Goal: Information Seeking & Learning: Check status

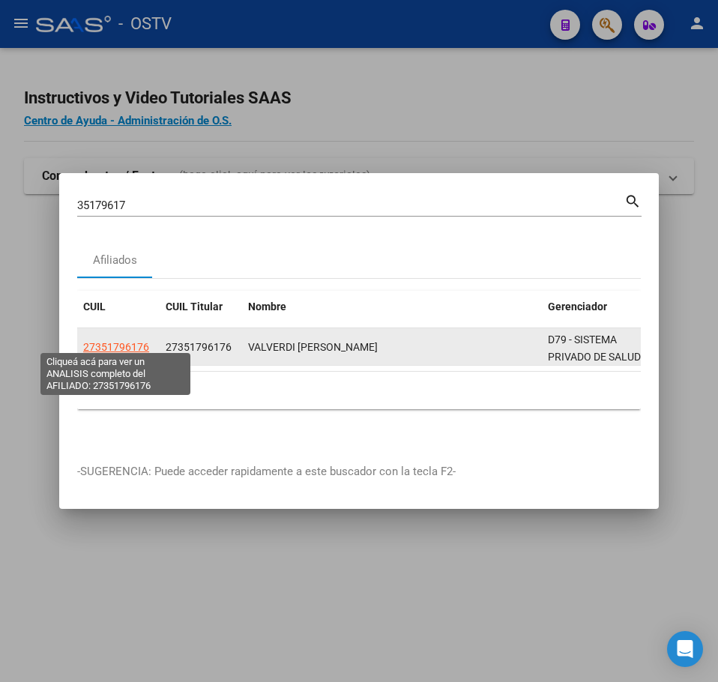
click at [136, 341] on span "27351796176" at bounding box center [116, 347] width 66 height 12
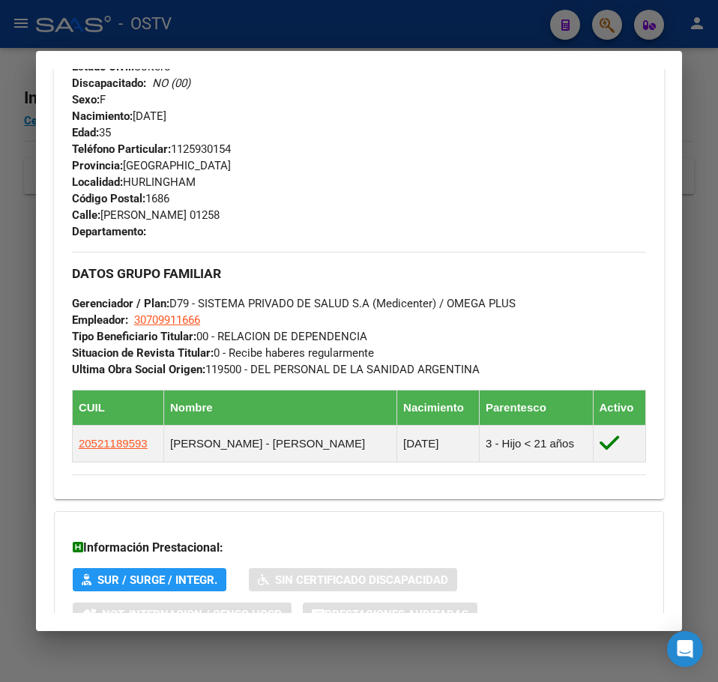
scroll to position [806, 0]
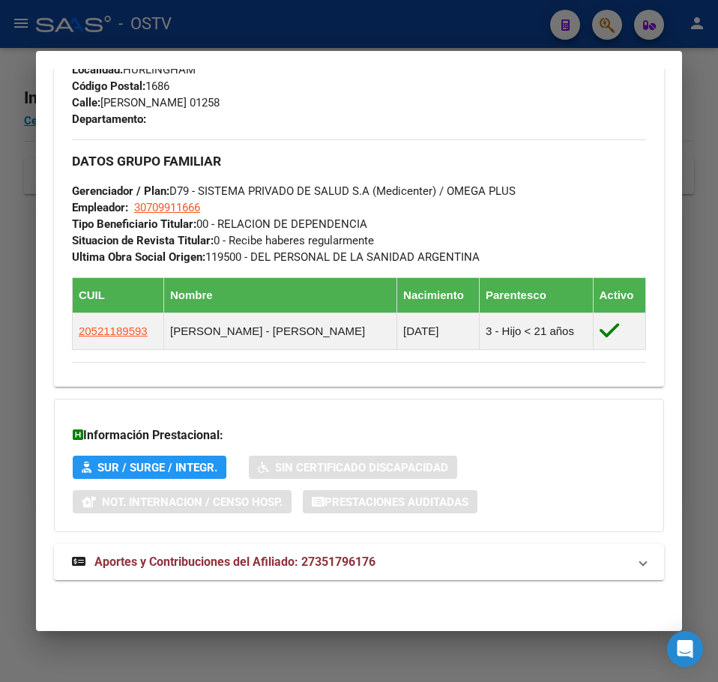
click at [211, 517] on div "Información Prestacional: SUR / SURGE / INTEGR. Sin Certificado Discapacidad No…" at bounding box center [359, 465] width 610 height 133
drag, startPoint x: 221, startPoint y: 546, endPoint x: 245, endPoint y: 545, distance: 24.0
click at [223, 546] on mat-expansion-panel-header "Aportes y Contribuciones del Afiliado: 27351796176" at bounding box center [359, 562] width 610 height 36
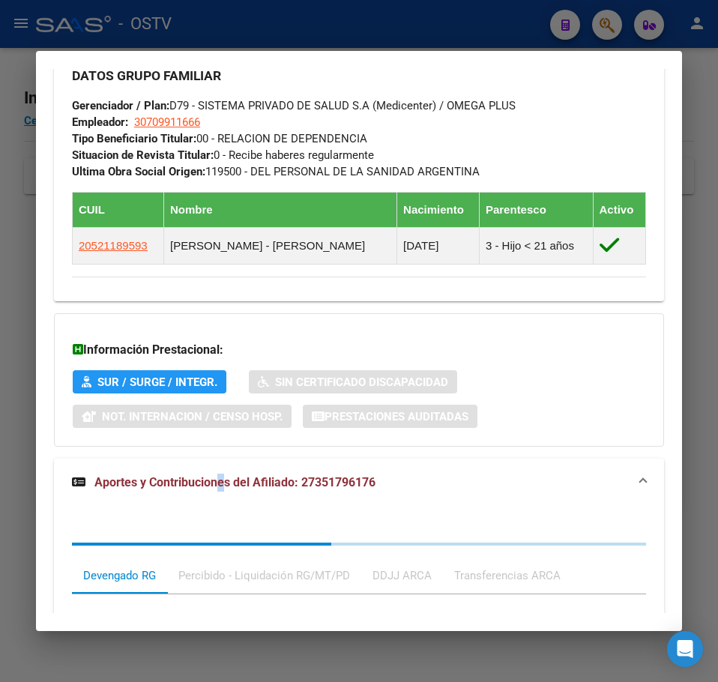
scroll to position [895, 0]
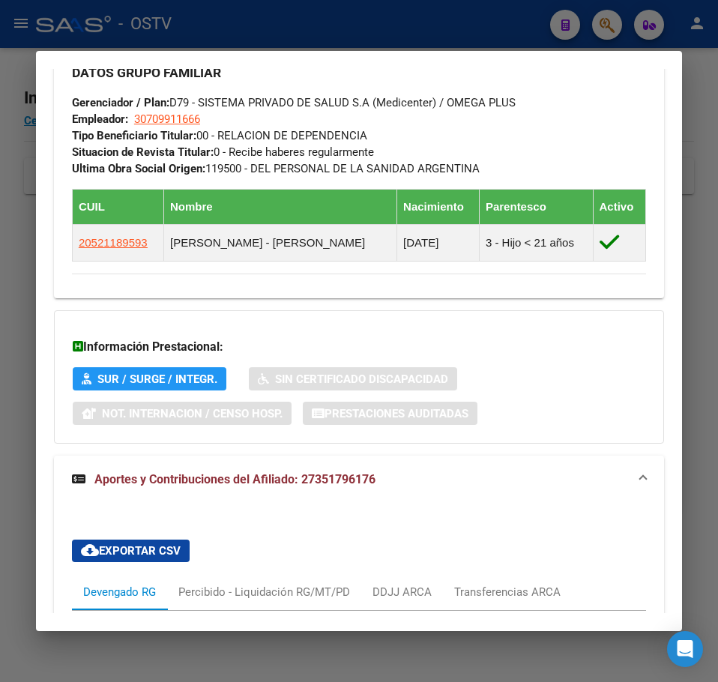
click at [669, 420] on mat-dialog-content "Análisis Afiliado - CUIL: 27351796176 DATOS [PERSON_NAME] ÁGIL: VALVERDI [PERSO…" at bounding box center [359, 341] width 646 height 544
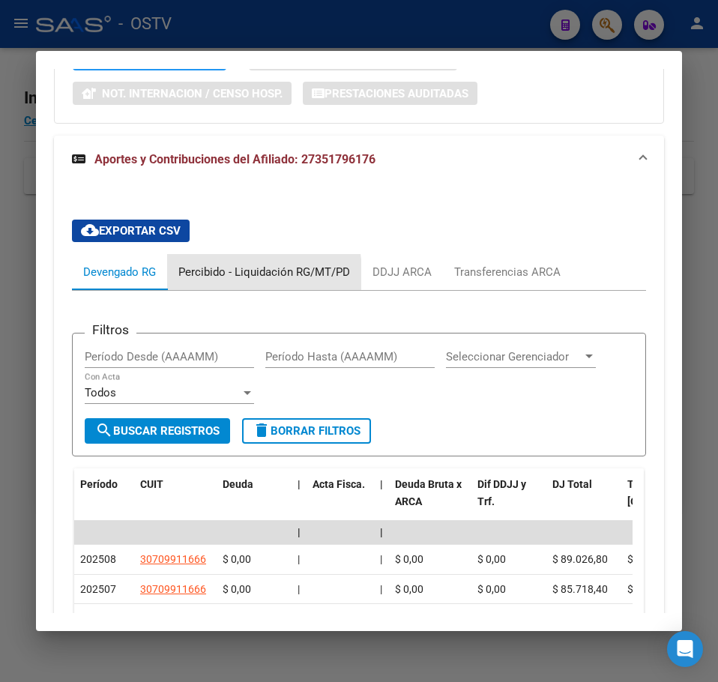
click at [186, 276] on div "Percibido - Liquidación RG/MT/PD" at bounding box center [264, 272] width 172 height 16
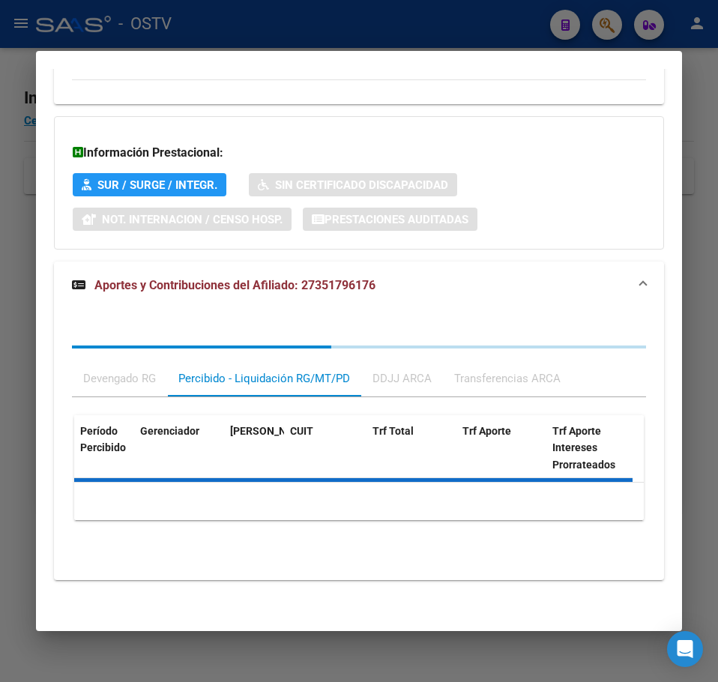
scroll to position [1215, 0]
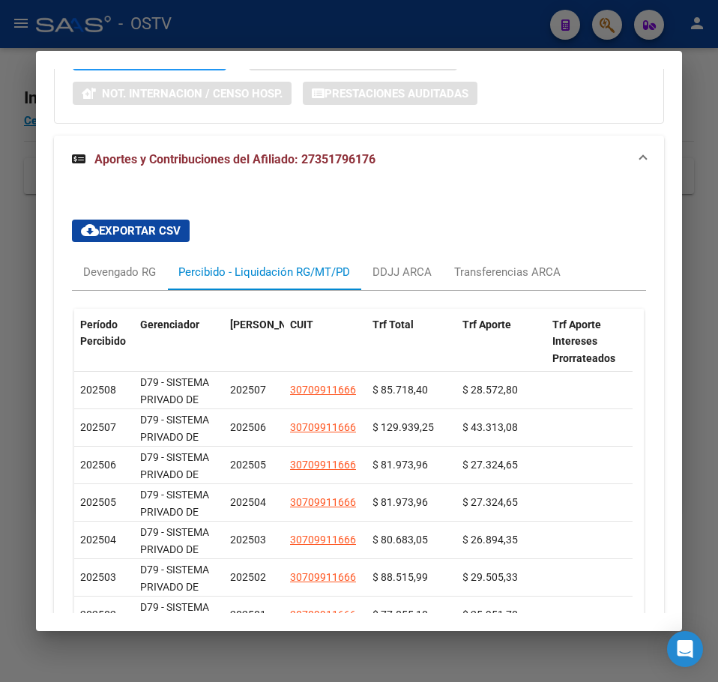
click at [43, 266] on mat-dialog-content "Análisis Afiliado - CUIL: 27351796176 DATOS [PERSON_NAME] ÁGIL: VALVERDI [PERSO…" at bounding box center [359, 341] width 646 height 544
click at [38, 268] on mat-dialog-content "Análisis Afiliado - CUIL: 27351796176 DATOS [PERSON_NAME] ÁGIL: VALVERDI [PERSO…" at bounding box center [359, 341] width 646 height 544
click at [8, 274] on div at bounding box center [359, 341] width 718 height 682
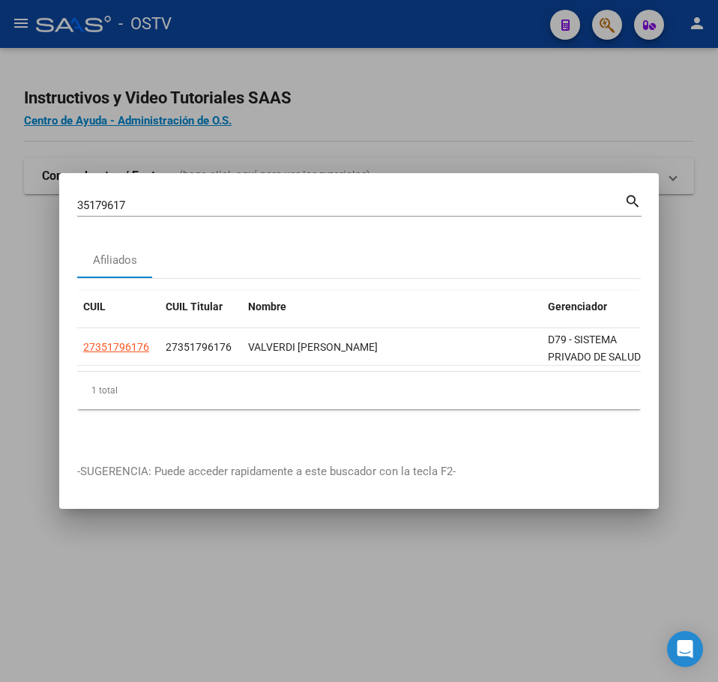
click at [159, 265] on div "Afiliados" at bounding box center [359, 260] width 564 height 36
drag, startPoint x: 169, startPoint y: 226, endPoint x: 169, endPoint y: 209, distance: 16.5
click at [169, 223] on mat-dialog-content "35179617 Buscar (apellido, dni, cuil, nro traspaso, cuit, obra social) search A…" at bounding box center [359, 318] width 600 height 254
click at [169, 209] on div "35179617 Buscar (apellido, dni, [PERSON_NAME], nro traspaso, cuit, obra social)" at bounding box center [350, 205] width 547 height 22
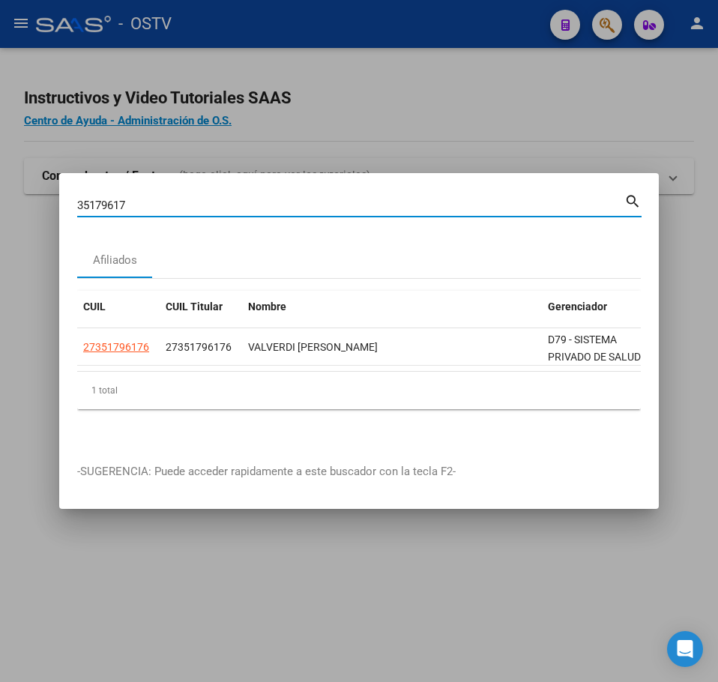
click at [173, 202] on input "35179617" at bounding box center [350, 205] width 547 height 13
paste input "22416772"
type input "22416772"
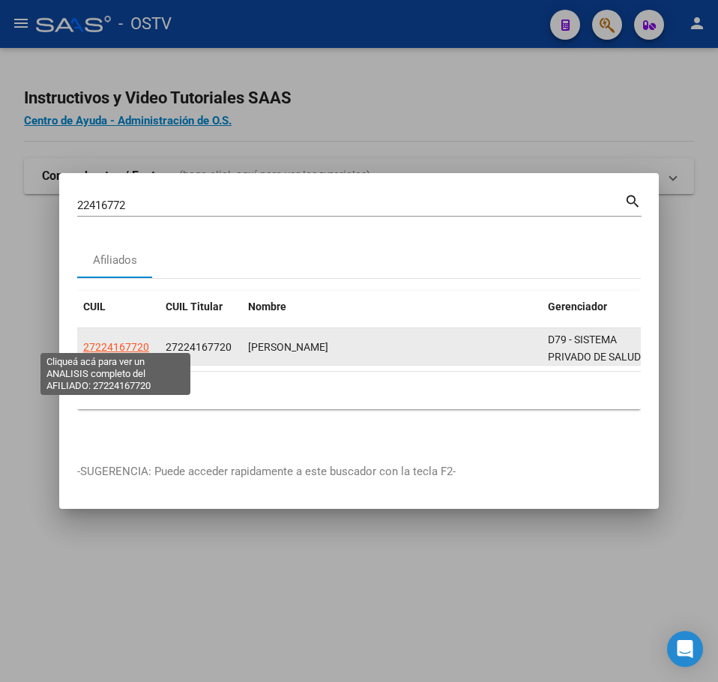
click at [142, 341] on span "27224167720" at bounding box center [116, 347] width 66 height 12
type textarea "27224167720"
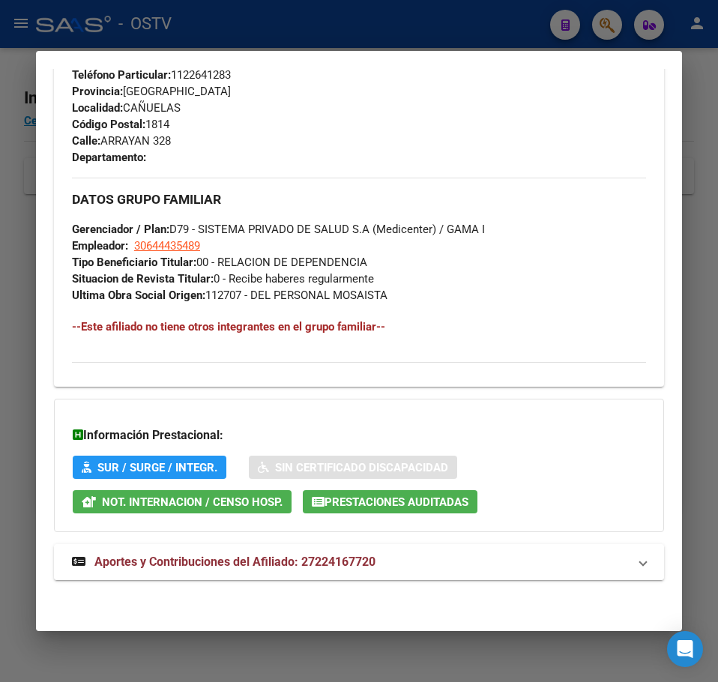
click at [339, 563] on span "Aportes y Contribuciones del Afiliado: 27224167720" at bounding box center [234, 562] width 281 height 14
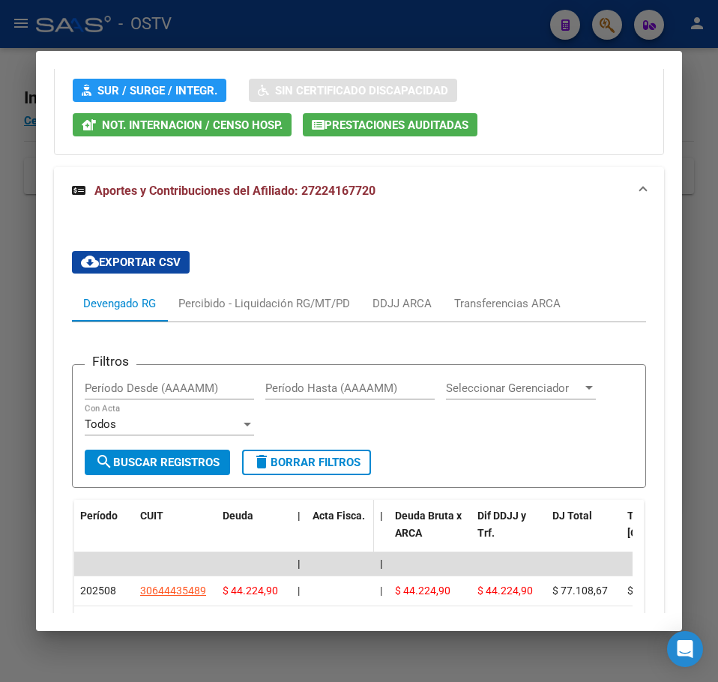
scroll to position [1231, 0]
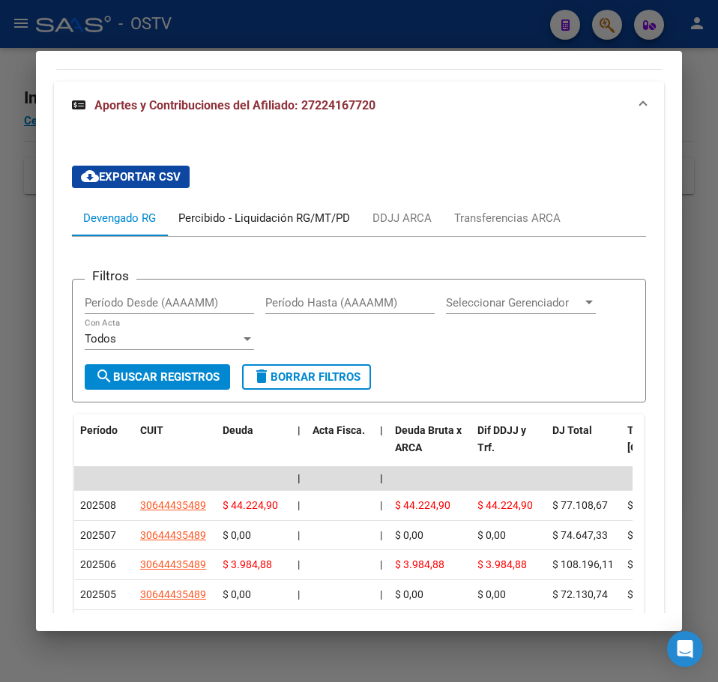
click at [243, 231] on div "Percibido - Liquidación RG/MT/PD" at bounding box center [264, 218] width 194 height 36
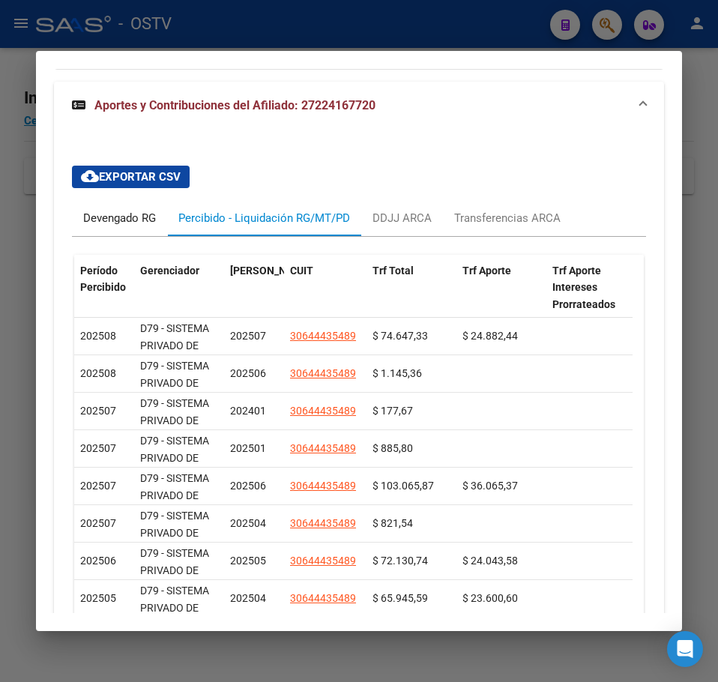
click at [136, 217] on div "Devengado RG" at bounding box center [119, 218] width 73 height 16
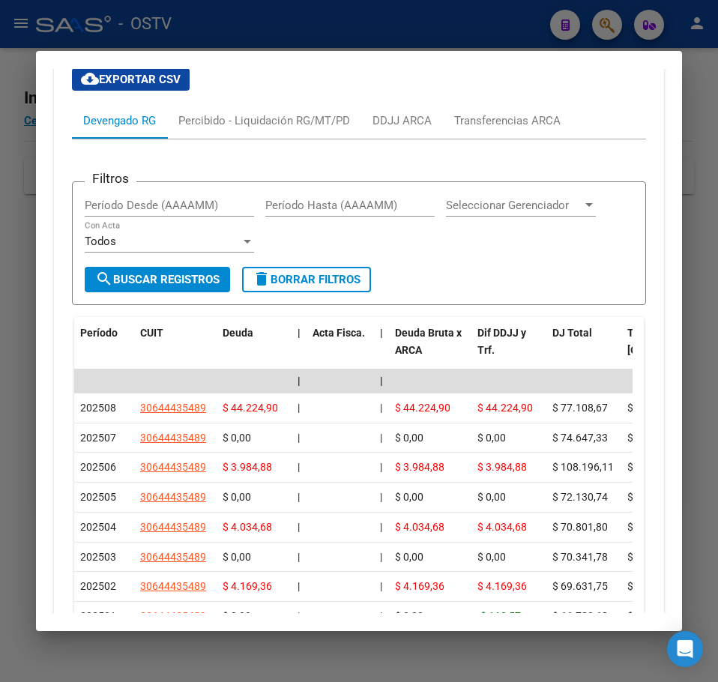
scroll to position [1306, 0]
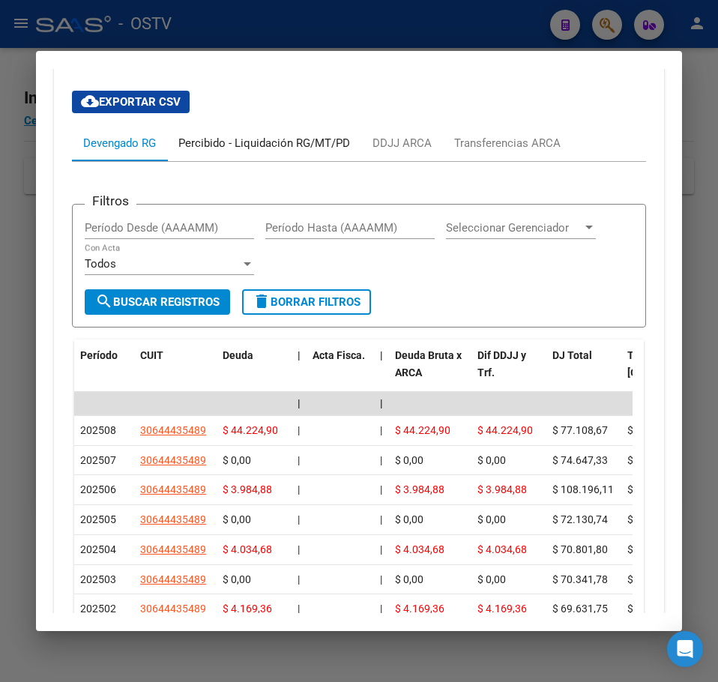
click at [307, 143] on div "Percibido - Liquidación RG/MT/PD" at bounding box center [264, 143] width 172 height 16
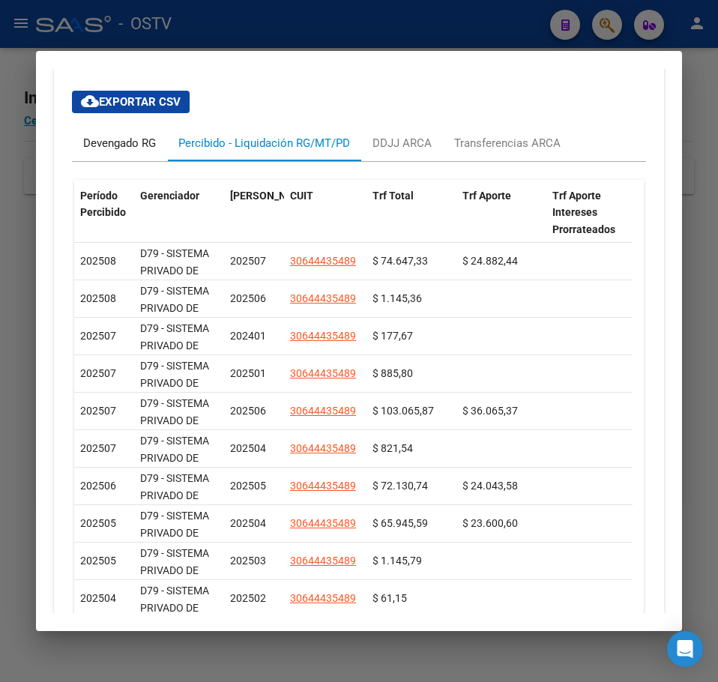
click at [152, 157] on div "Devengado RG" at bounding box center [119, 143] width 95 height 36
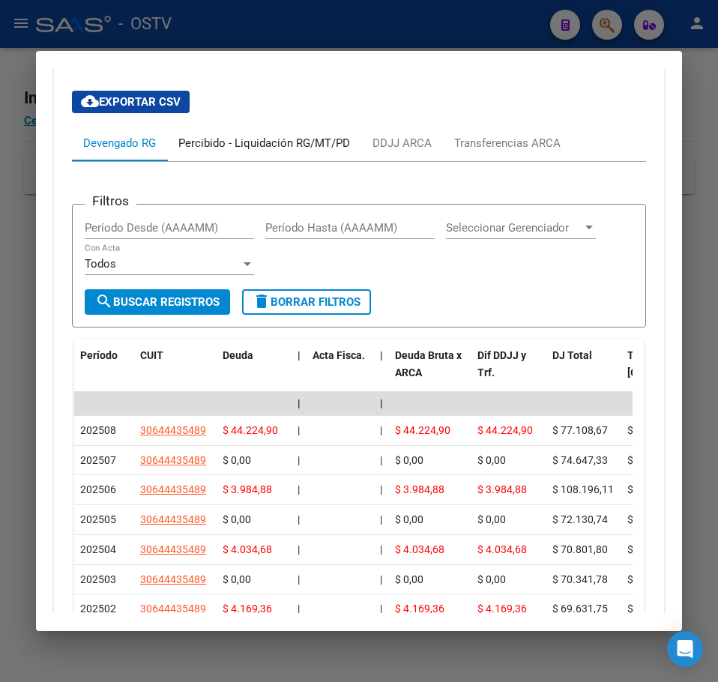
click at [257, 160] on div "Percibido - Liquidación RG/MT/PD" at bounding box center [264, 143] width 194 height 36
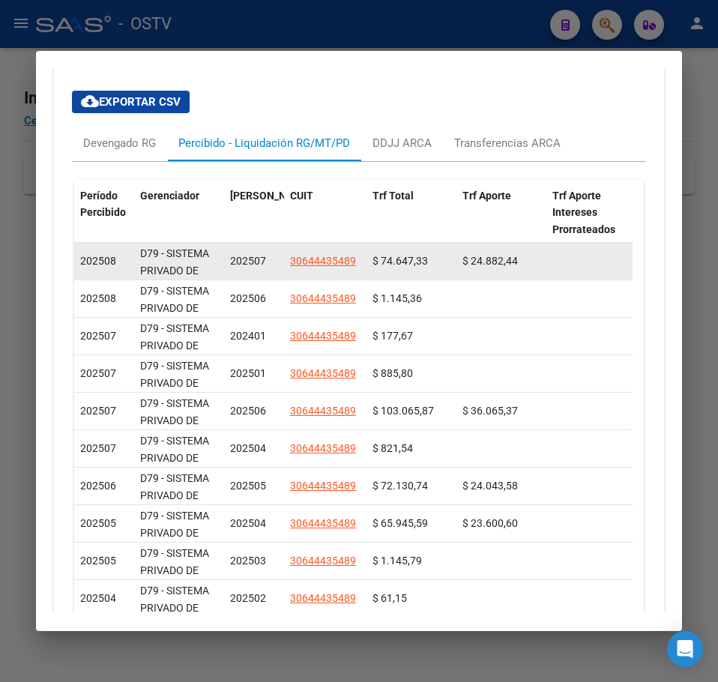
click at [414, 270] on datatable-body-cell "$ 74.647,33" at bounding box center [411, 261] width 90 height 37
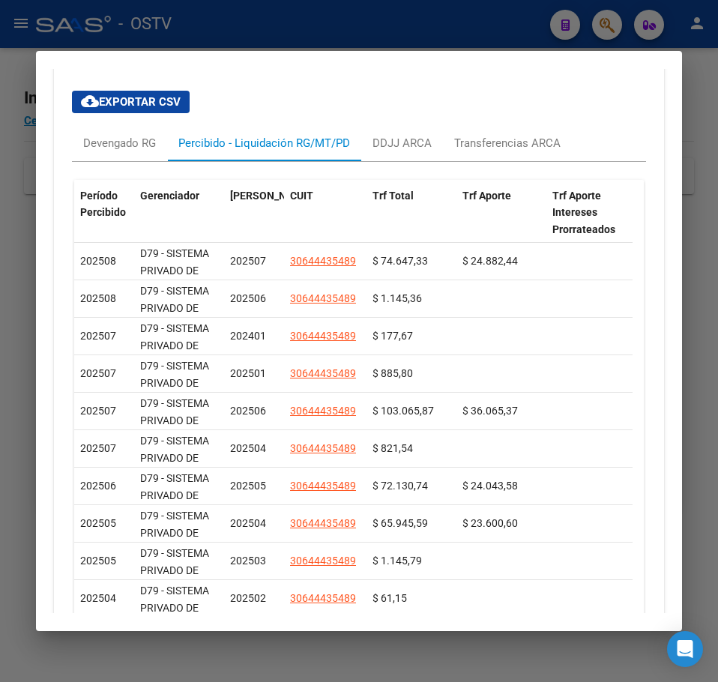
click at [141, 169] on div "Período Percibido Gerenciador Período Devengado CUIT Trf Total Trf Aporte Trf A…" at bounding box center [359, 429] width 574 height 534
click at [136, 157] on div "Devengado RG" at bounding box center [119, 143] width 95 height 36
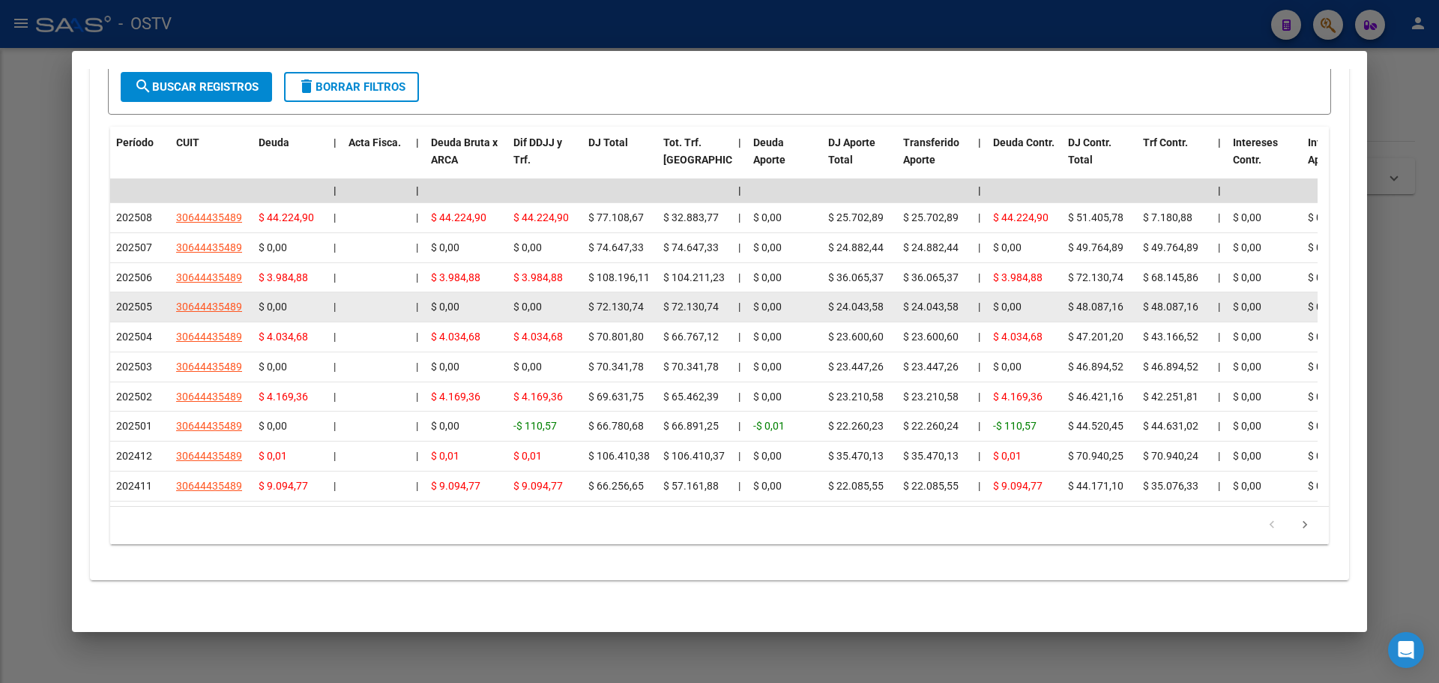
scroll to position [1121, 0]
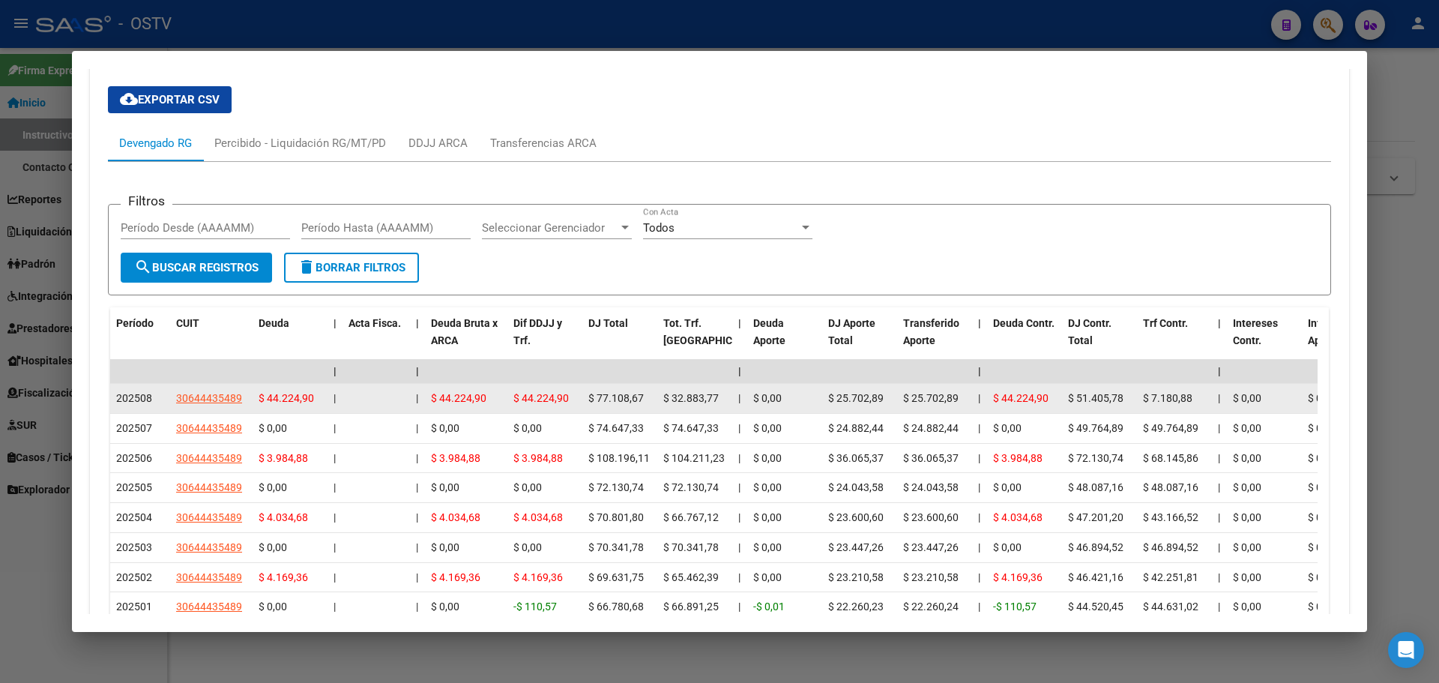
click at [698, 400] on span "$ 32.883,77" at bounding box center [690, 398] width 55 height 12
click at [717, 393] on span "$ 25.702,89" at bounding box center [855, 398] width 55 height 12
click at [717, 398] on span "$ 25.702,89" at bounding box center [855, 398] width 55 height 12
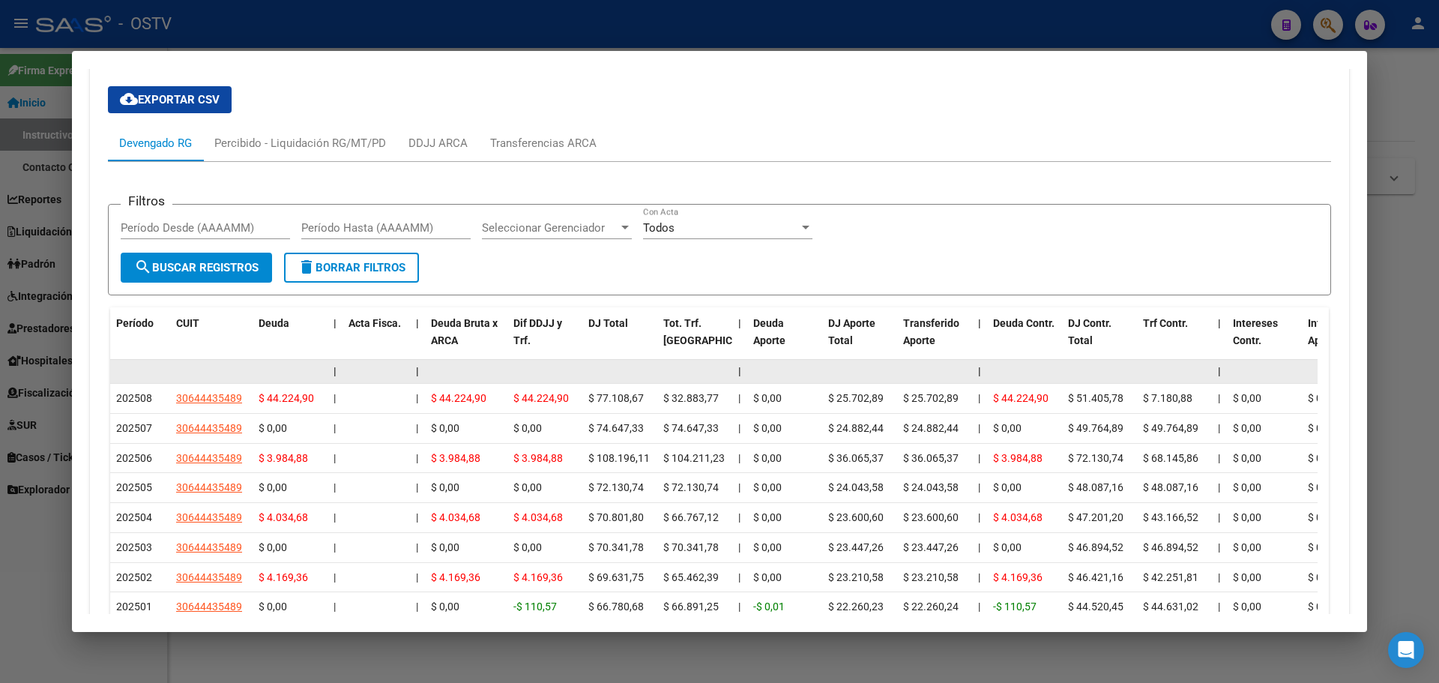
click at [353, 378] on datatable-body-cell at bounding box center [375, 371] width 67 height 23
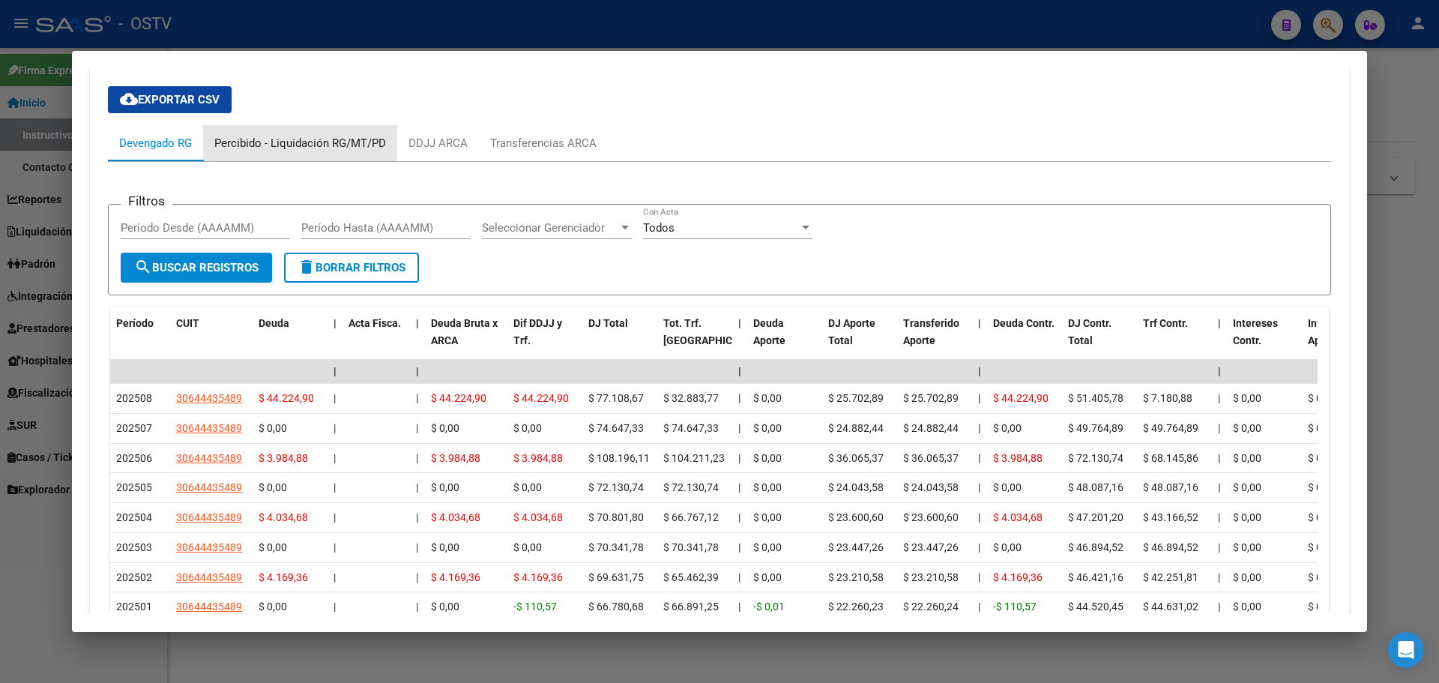
click at [302, 145] on div "Percibido - Liquidación RG/MT/PD" at bounding box center [300, 143] width 172 height 16
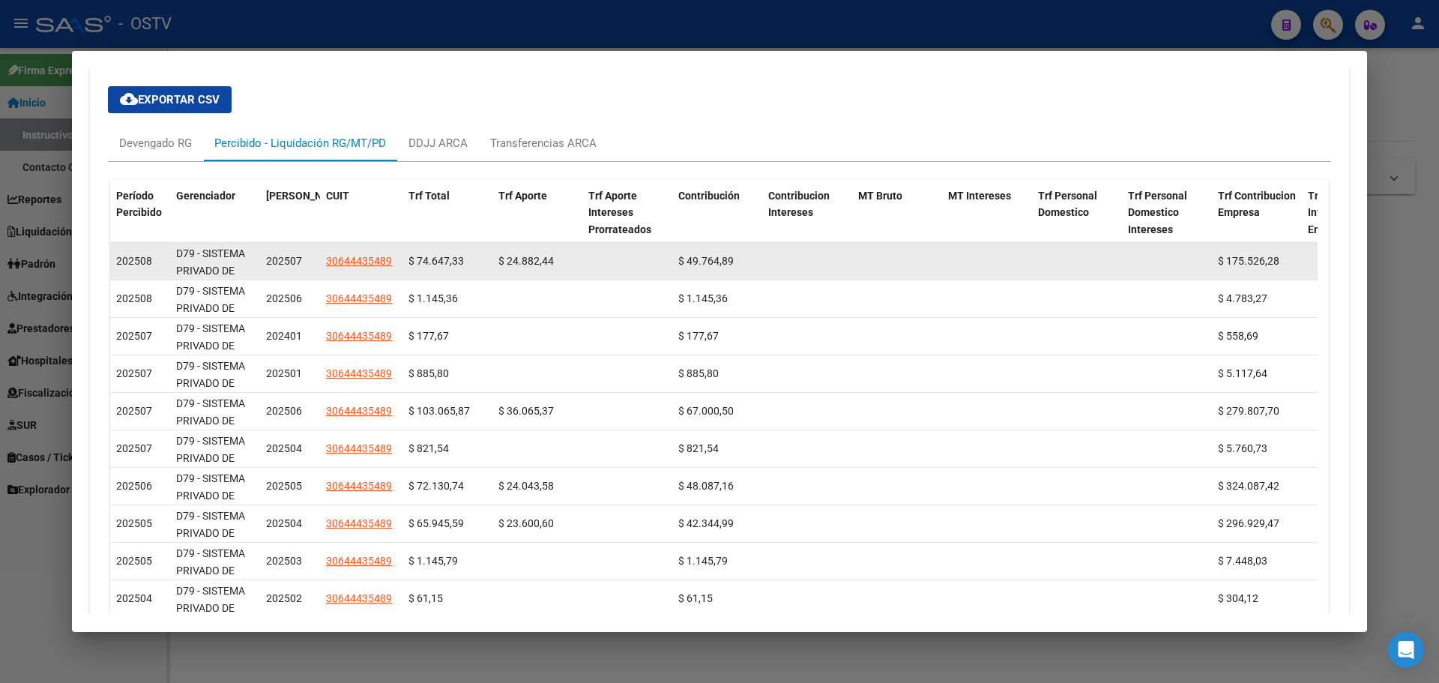
click at [428, 264] on span "$ 74.647,33" at bounding box center [435, 261] width 55 height 12
click at [426, 264] on span "$ 74.647,33" at bounding box center [435, 261] width 55 height 12
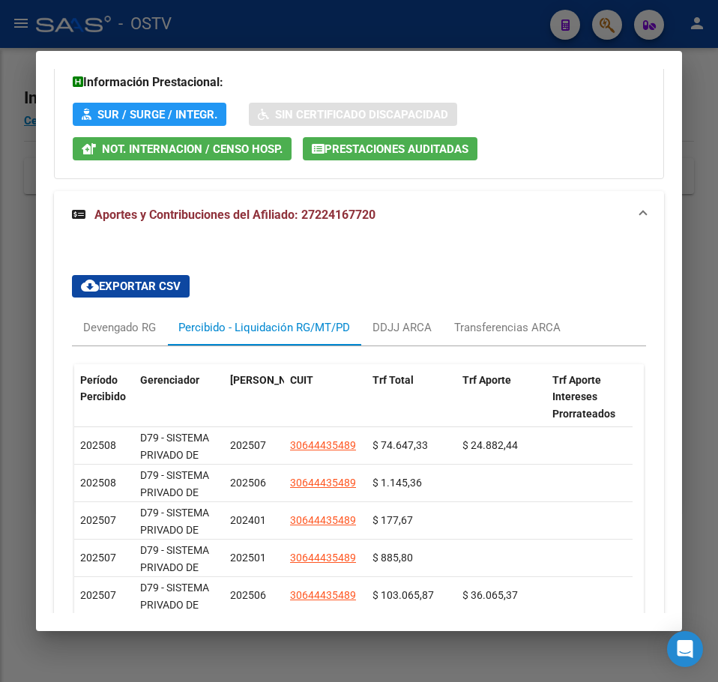
scroll to position [1220, 0]
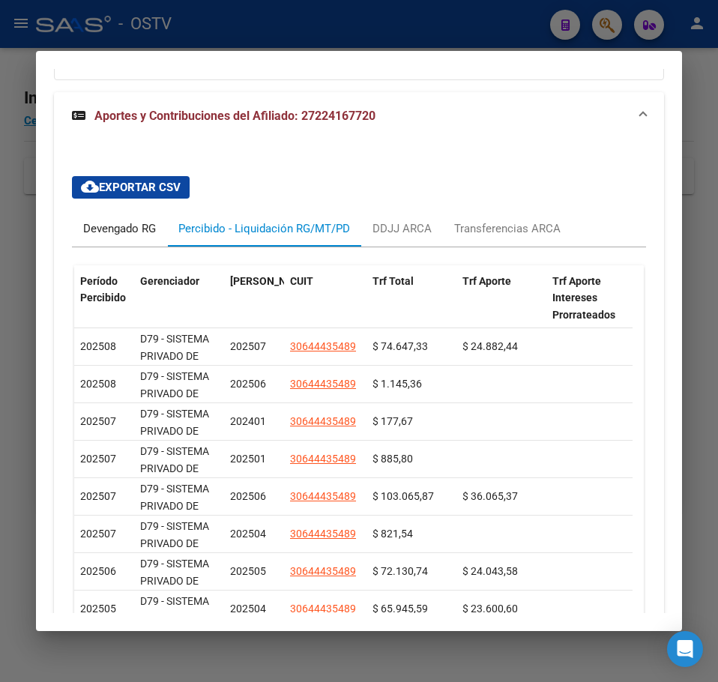
click at [114, 244] on div "Devengado RG" at bounding box center [119, 229] width 95 height 36
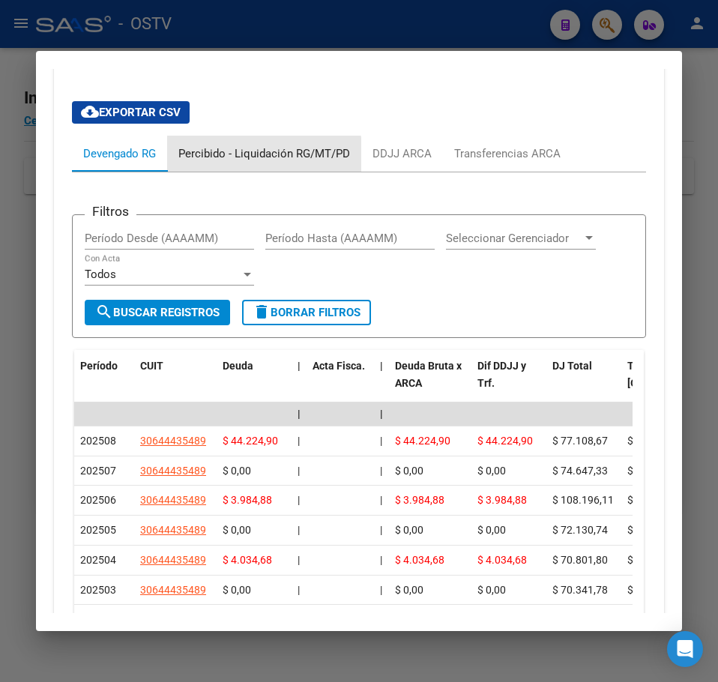
click at [230, 162] on div "Percibido - Liquidación RG/MT/PD" at bounding box center [264, 154] width 194 height 36
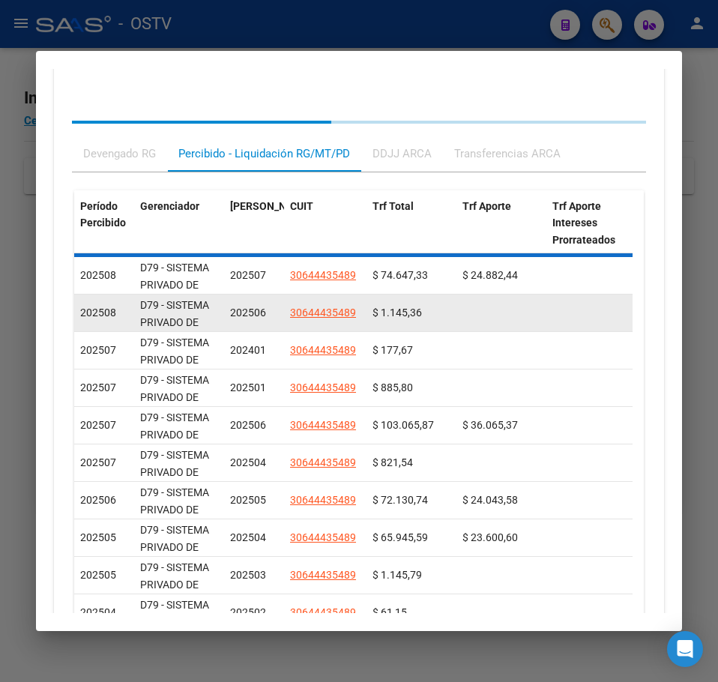
scroll to position [1295, 0]
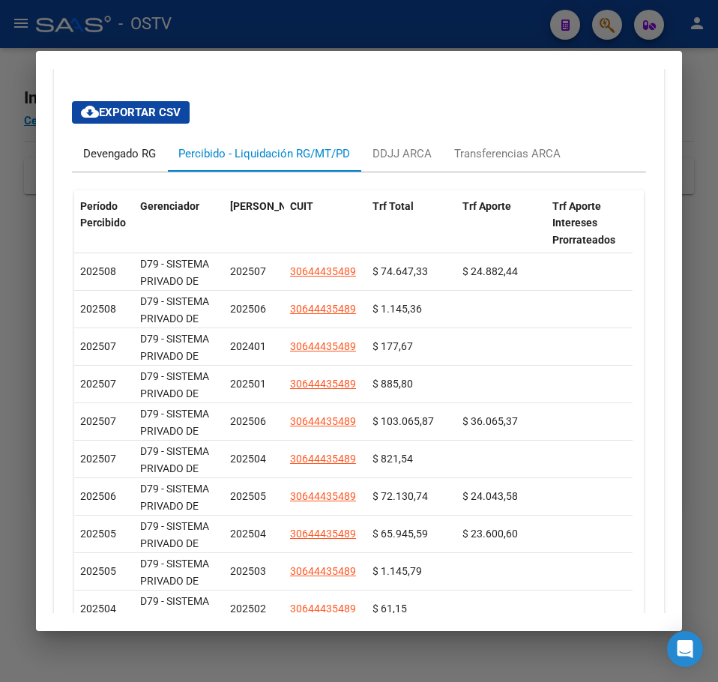
click at [103, 150] on div "Devengado RG" at bounding box center [119, 153] width 73 height 16
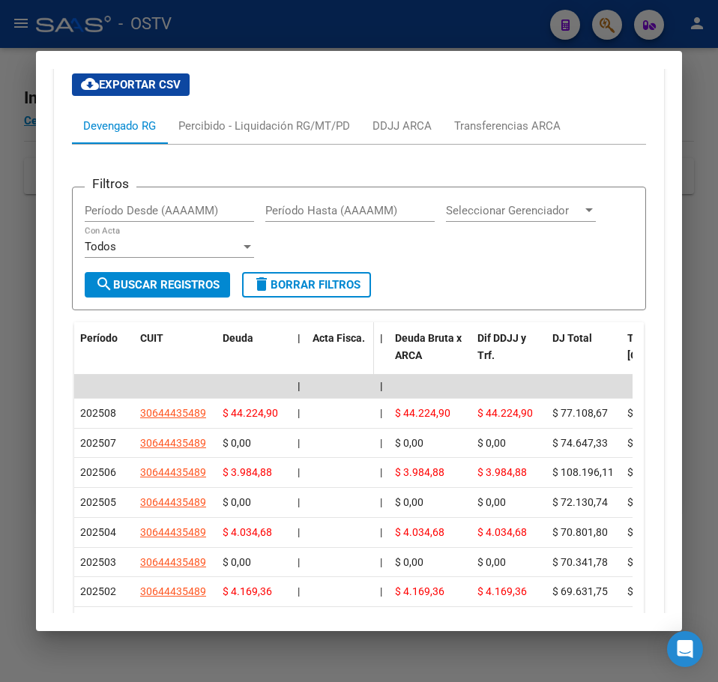
scroll to position [1370, 0]
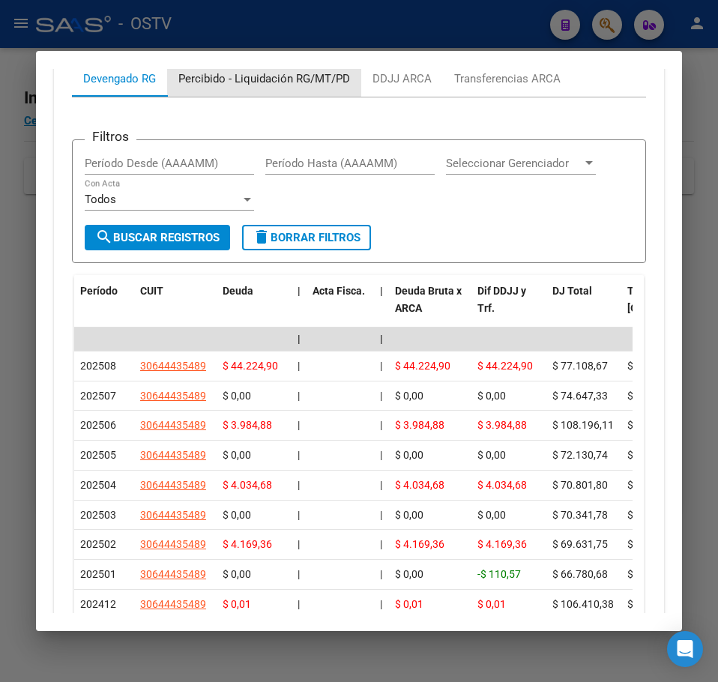
click at [245, 91] on div "Percibido - Liquidación RG/MT/PD" at bounding box center [264, 79] width 194 height 36
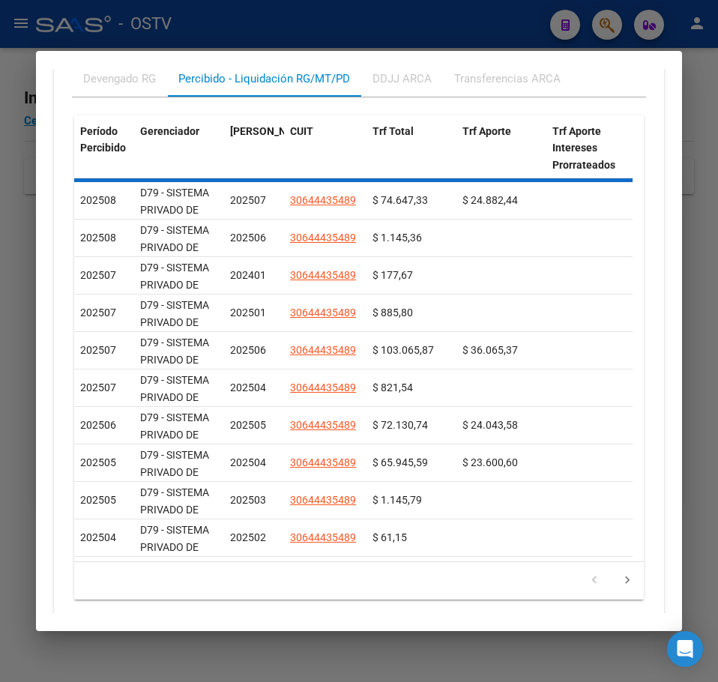
click at [119, 82] on div "Devengado RG" at bounding box center [119, 78] width 73 height 16
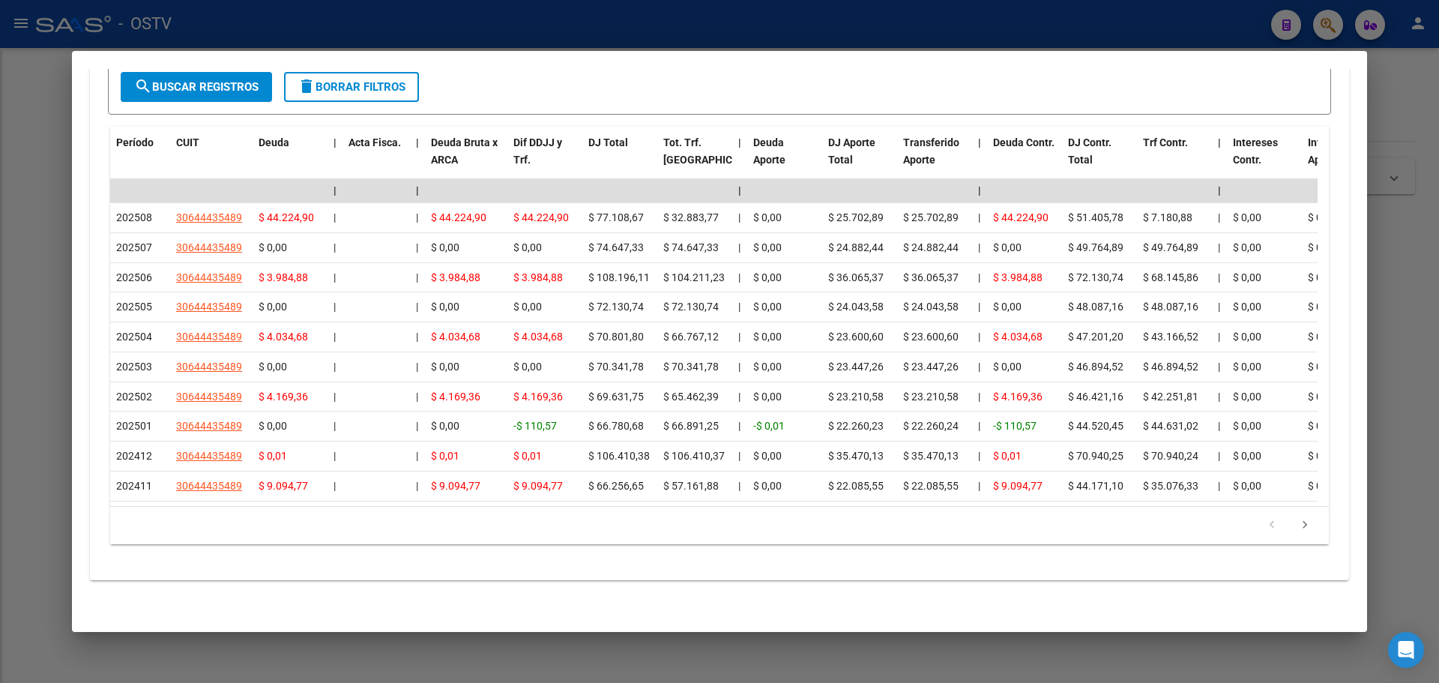
scroll to position [1186, 0]
